Goal: Task Accomplishment & Management: Use online tool/utility

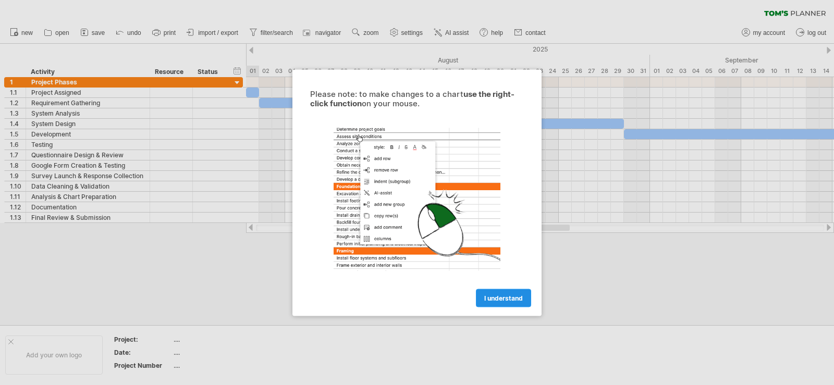
click at [491, 295] on span "I understand" at bounding box center [503, 298] width 39 height 8
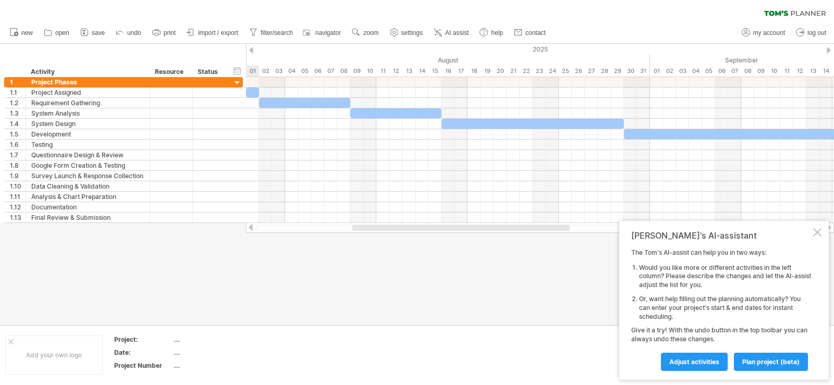
click at [817, 232] on div at bounding box center [817, 232] width 8 height 8
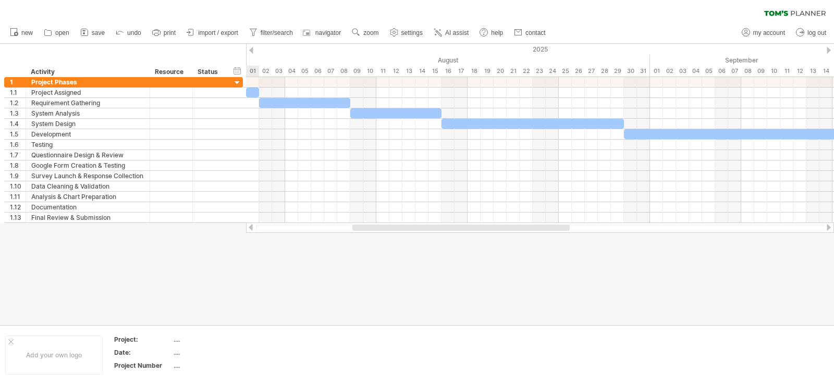
click at [348, 283] on div at bounding box center [417, 184] width 834 height 281
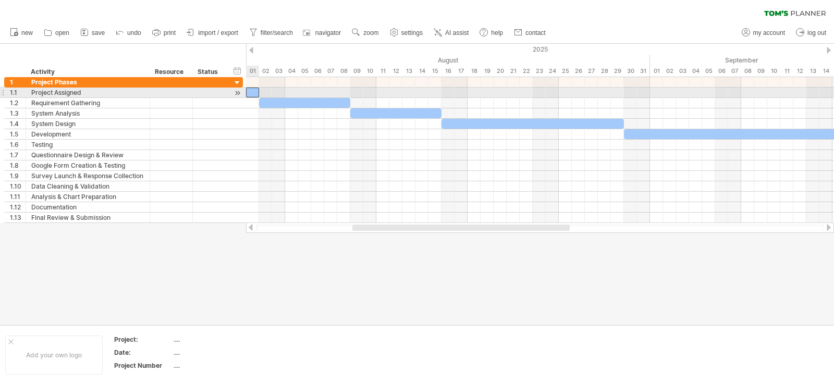
click at [253, 91] on div at bounding box center [252, 93] width 13 height 10
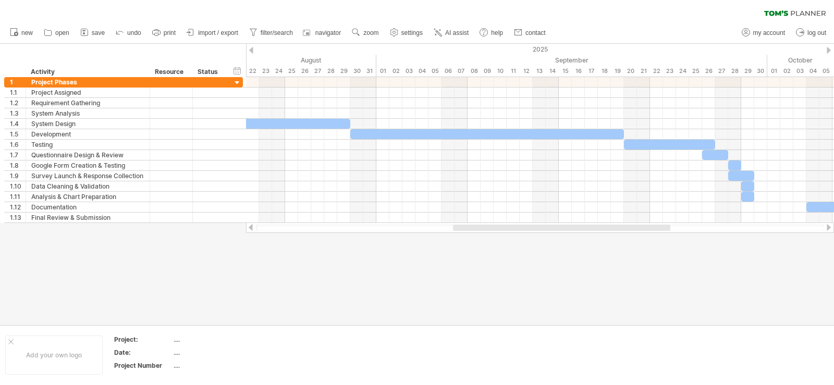
drag, startPoint x: 475, startPoint y: 226, endPoint x: 608, endPoint y: 225, distance: 132.4
click at [591, 225] on div at bounding box center [561, 228] width 217 height 6
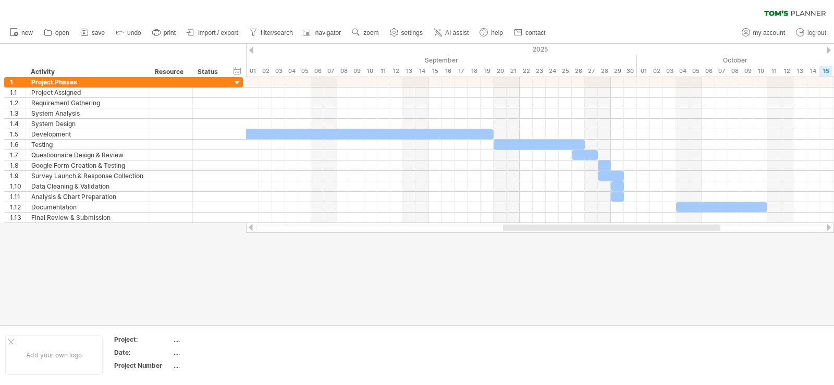
drag, startPoint x: 608, startPoint y: 225, endPoint x: 643, endPoint y: 227, distance: 35.5
click at [643, 227] on div at bounding box center [611, 228] width 217 height 6
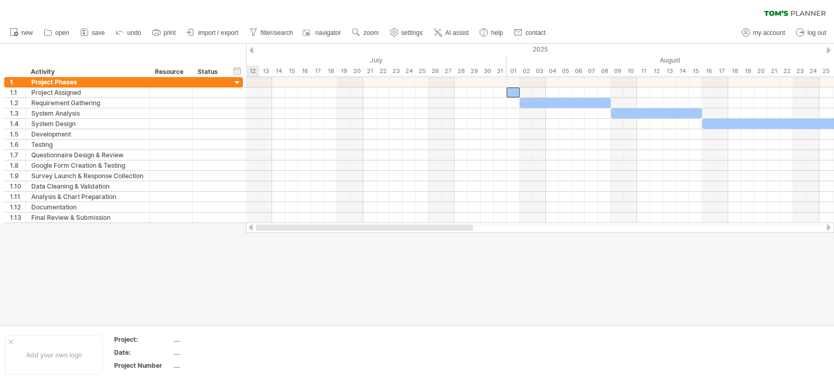
drag, startPoint x: 643, startPoint y: 227, endPoint x: 386, endPoint y: 246, distance: 257.7
click at [386, 246] on div "Trying to reach [DOMAIN_NAME] Connected again... 0% clear filter new 1" at bounding box center [417, 192] width 834 height 385
click at [162, 29] on icon at bounding box center [156, 32] width 10 height 10
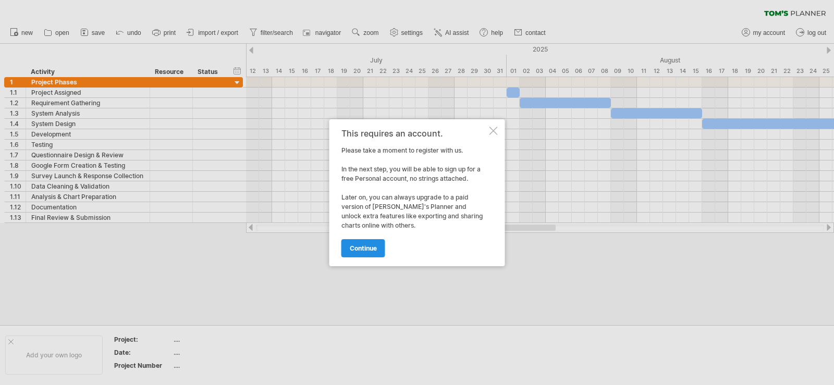
click at [368, 247] on span "continue" at bounding box center [363, 248] width 27 height 8
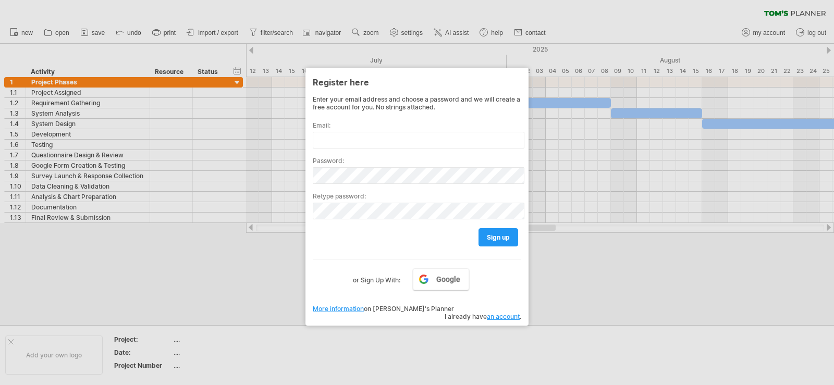
click at [425, 292] on div "Enter your email address and choose a password and we will create a free accoun…" at bounding box center [417, 201] width 209 height 213
click at [436, 281] on link "Google" at bounding box center [441, 279] width 56 height 22
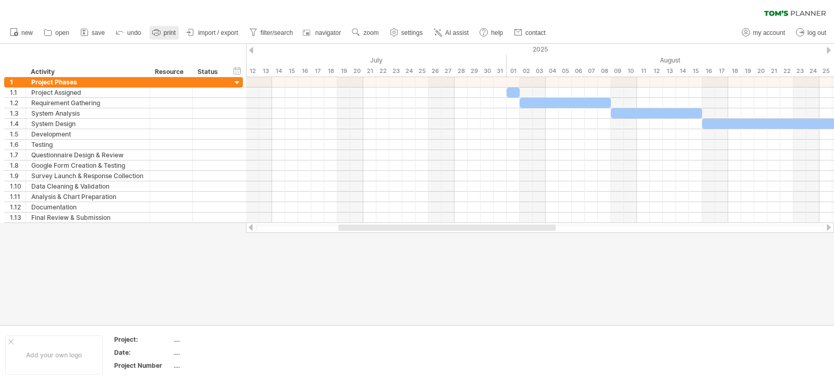
click at [172, 35] on span "print" at bounding box center [170, 32] width 12 height 7
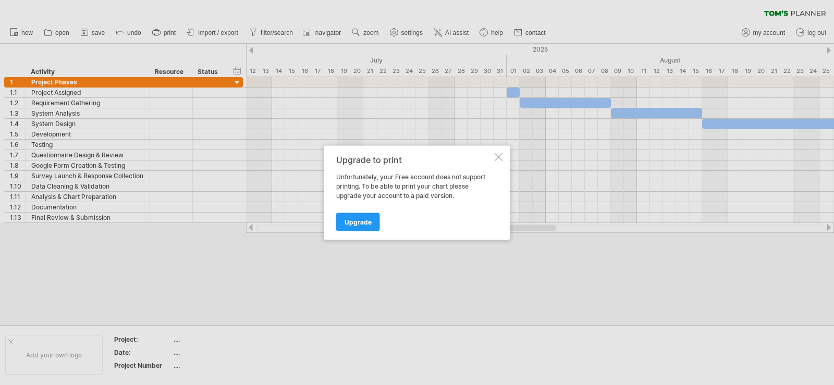
click at [496, 157] on div at bounding box center [499, 157] width 8 height 8
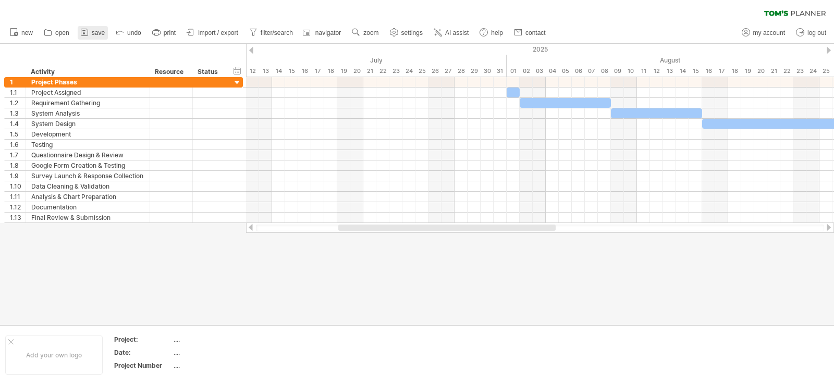
click at [91, 33] on link "save" at bounding box center [93, 33] width 30 height 14
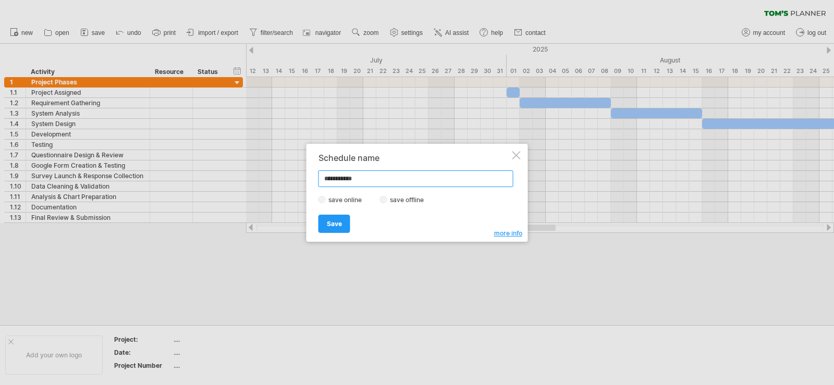
click at [386, 183] on input "**********" at bounding box center [416, 178] width 195 height 17
type input "*"
type input "**********"
click at [329, 227] on span "Save" at bounding box center [334, 224] width 15 height 8
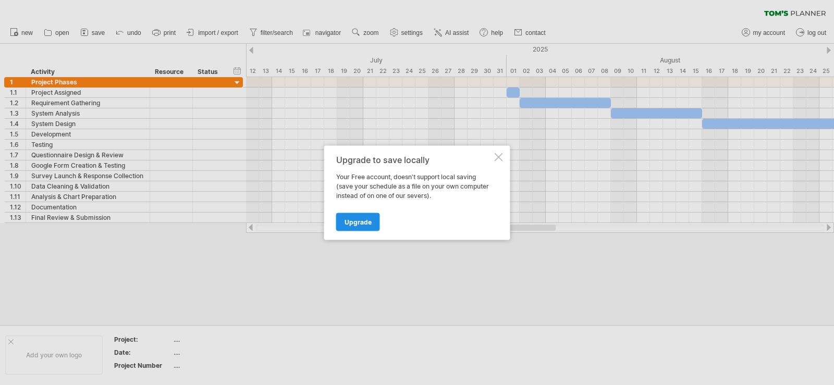
click at [360, 223] on span "Upgrade" at bounding box center [358, 222] width 27 height 8
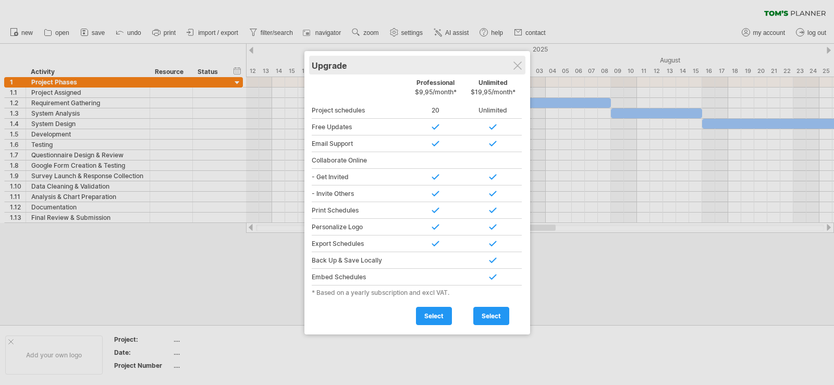
click at [516, 59] on div "Upgrade" at bounding box center [417, 65] width 211 height 19
click at [515, 70] on div "Upgrade" at bounding box center [417, 65] width 211 height 19
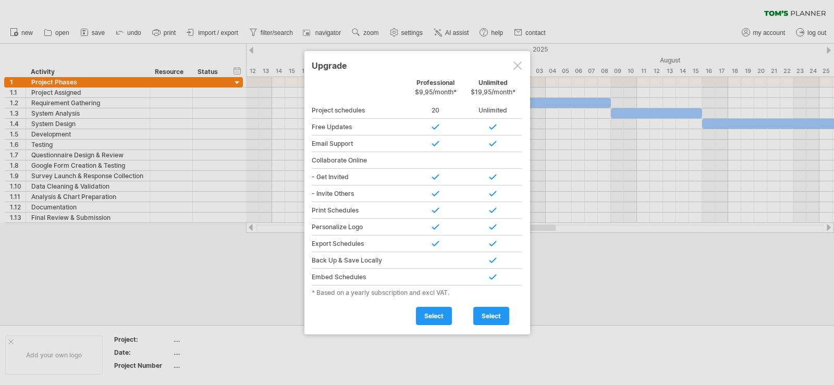
click at [520, 63] on div at bounding box center [517, 66] width 8 height 8
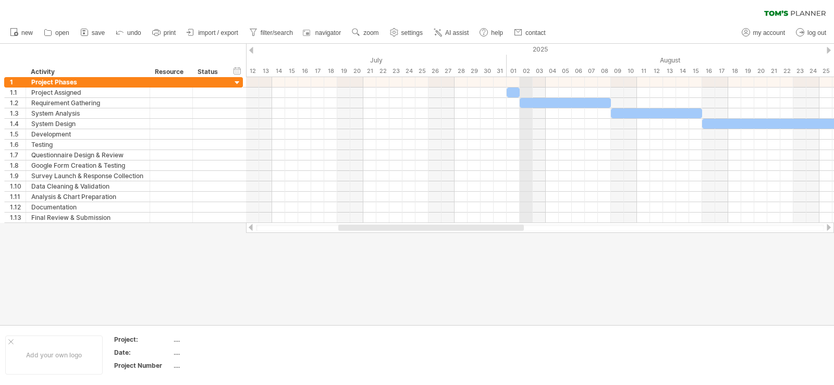
click at [520, 63] on div "August" at bounding box center [709, 60] width 404 height 11
